Goal: Task Accomplishment & Management: Manage account settings

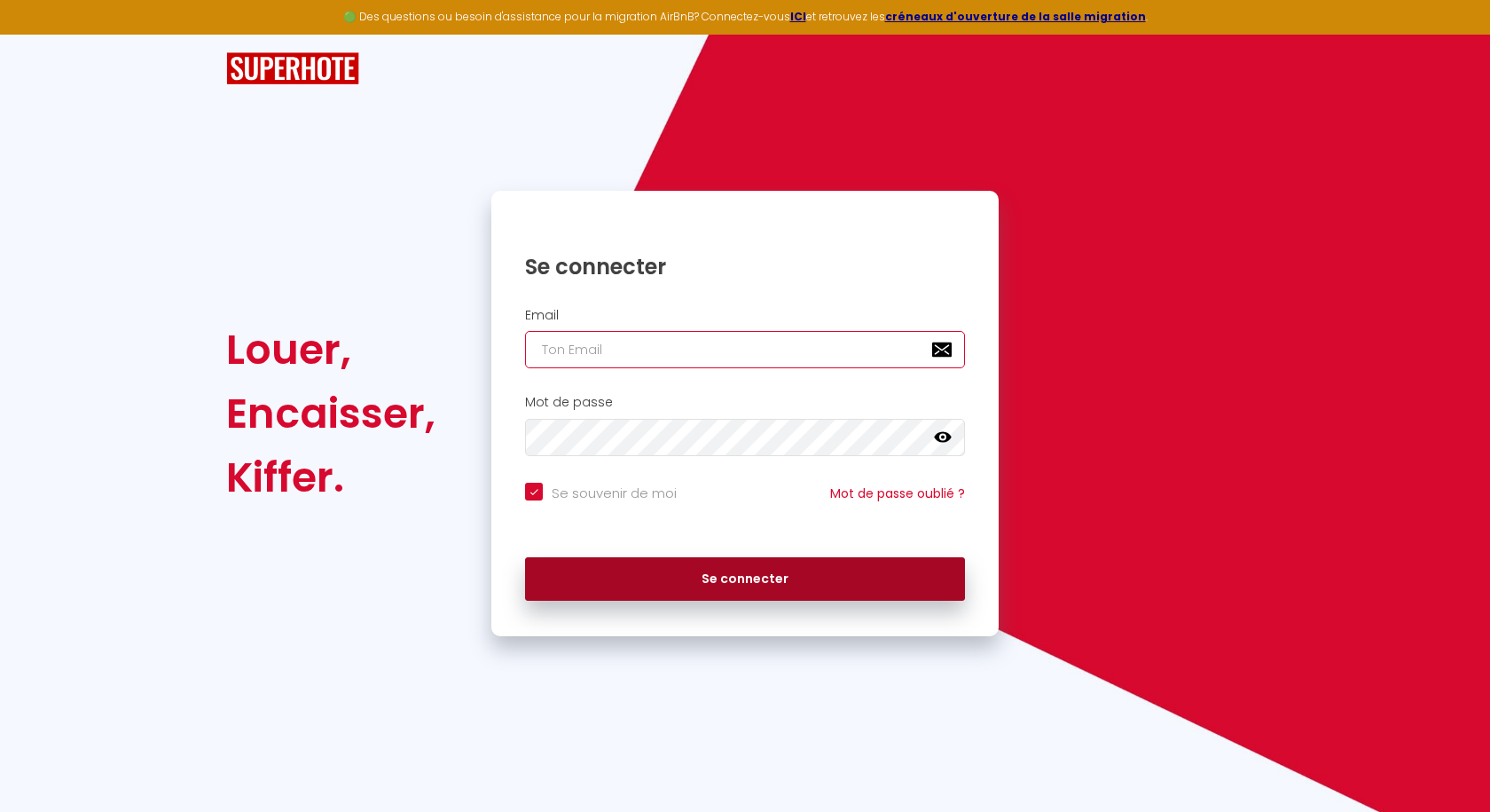
type input "[EMAIL_ADDRESS][DOMAIN_NAME]"
click at [752, 571] on button "Se connecter" at bounding box center [745, 579] width 440 height 44
checkbox input "true"
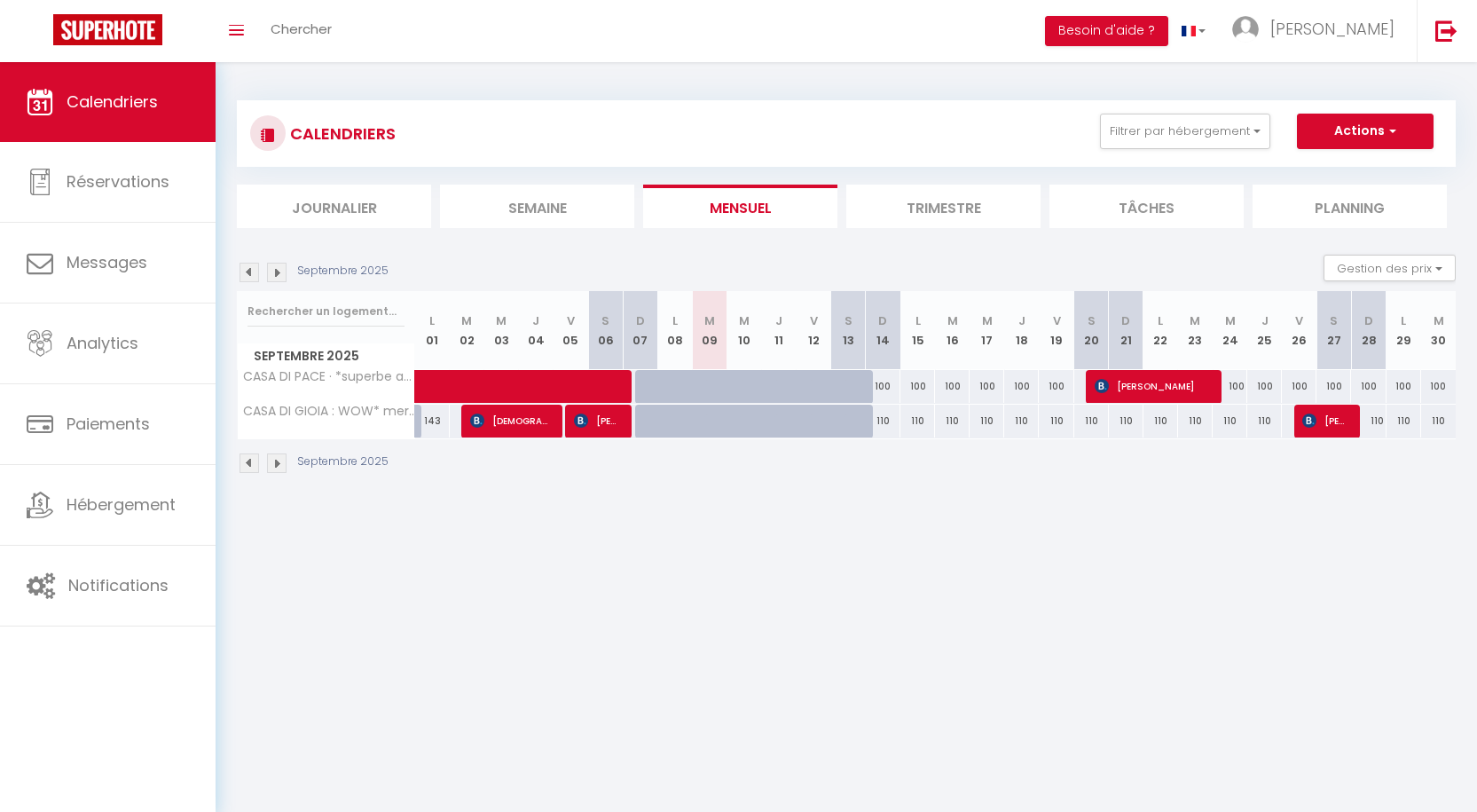
click at [934, 216] on li "Trimestre" at bounding box center [943, 206] width 194 height 43
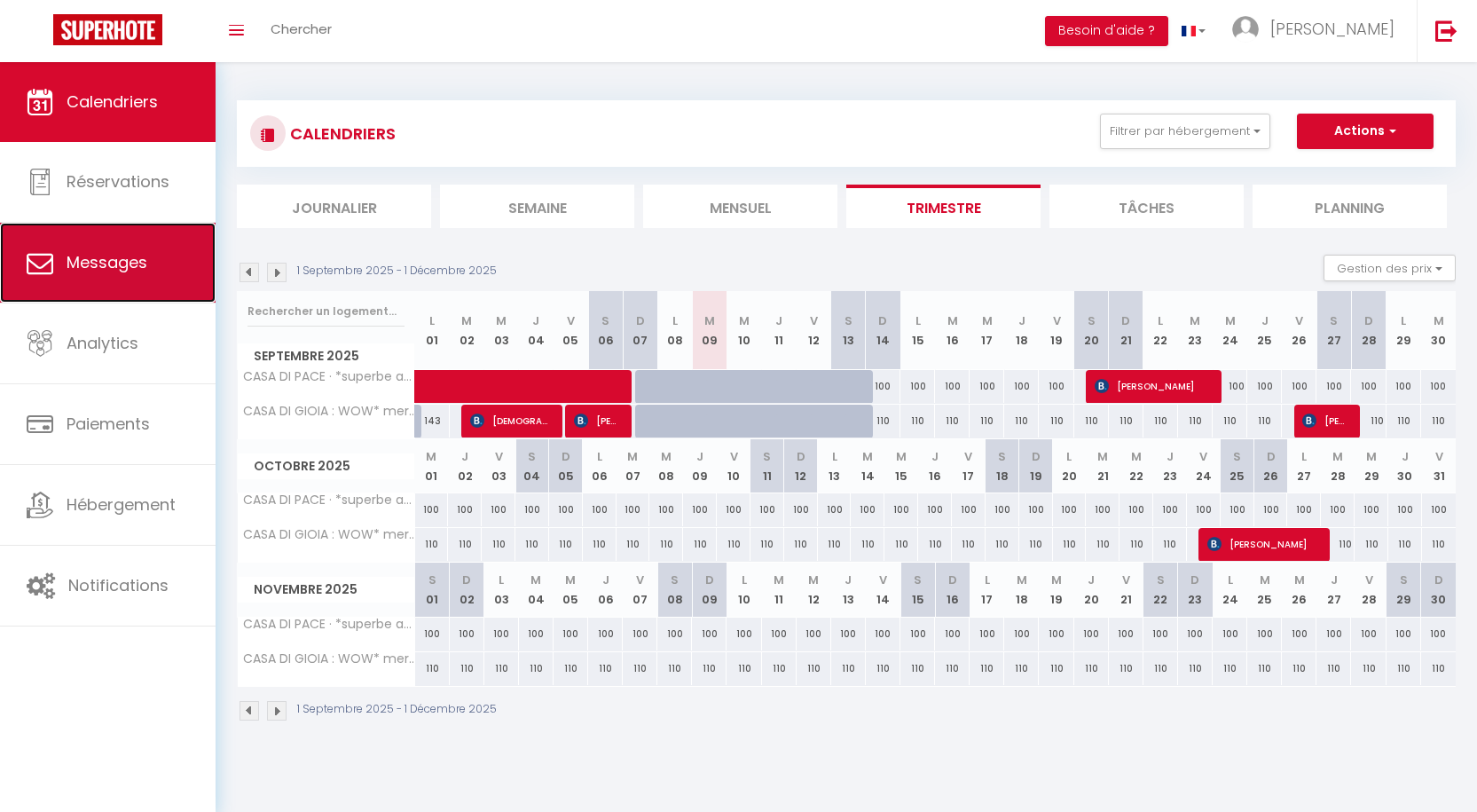
click at [109, 251] on span "Messages" at bounding box center [107, 262] width 81 height 22
select select "message"
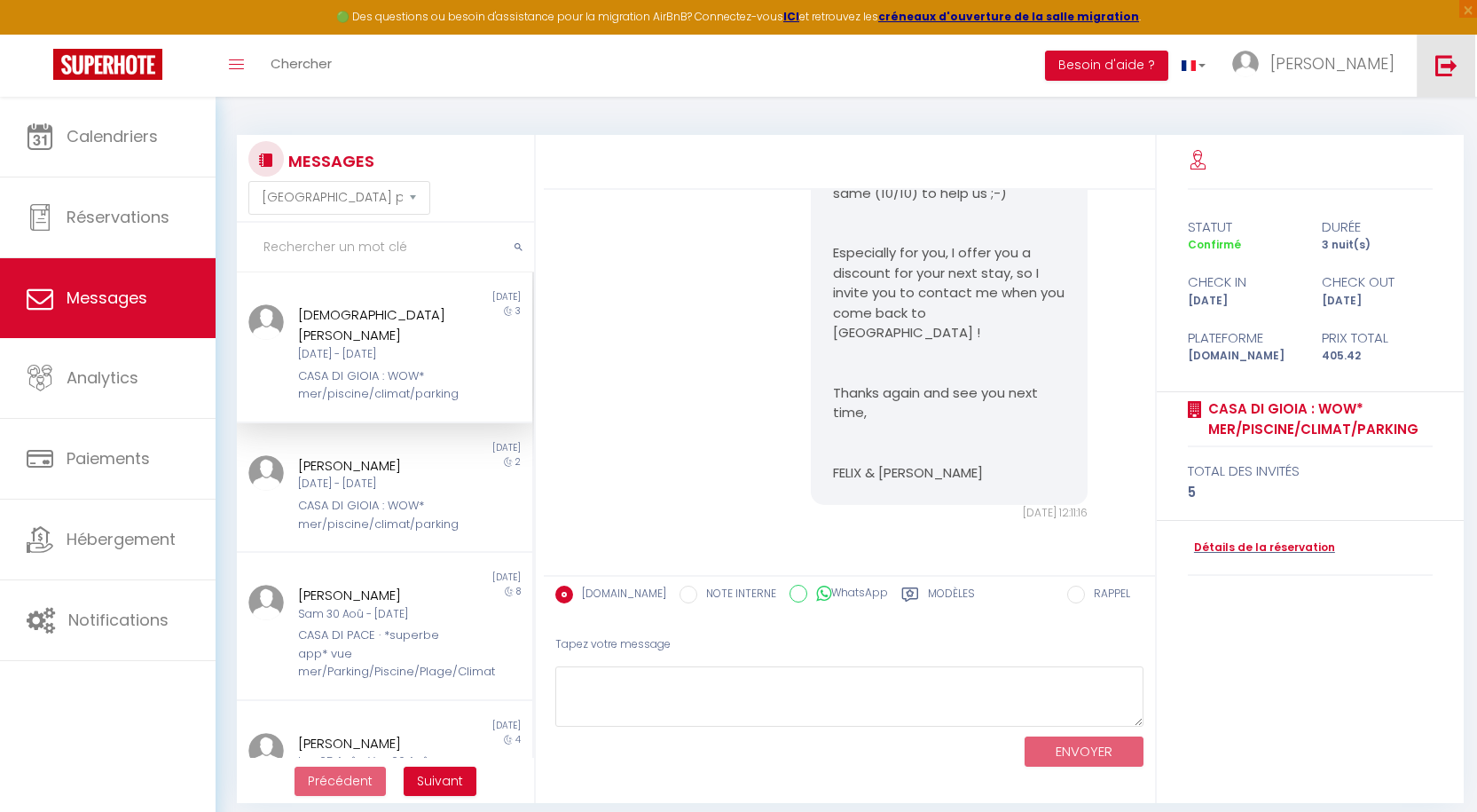
click at [1445, 63] on img at bounding box center [1446, 65] width 22 height 22
